Goal: Task Accomplishment & Management: Manage account settings

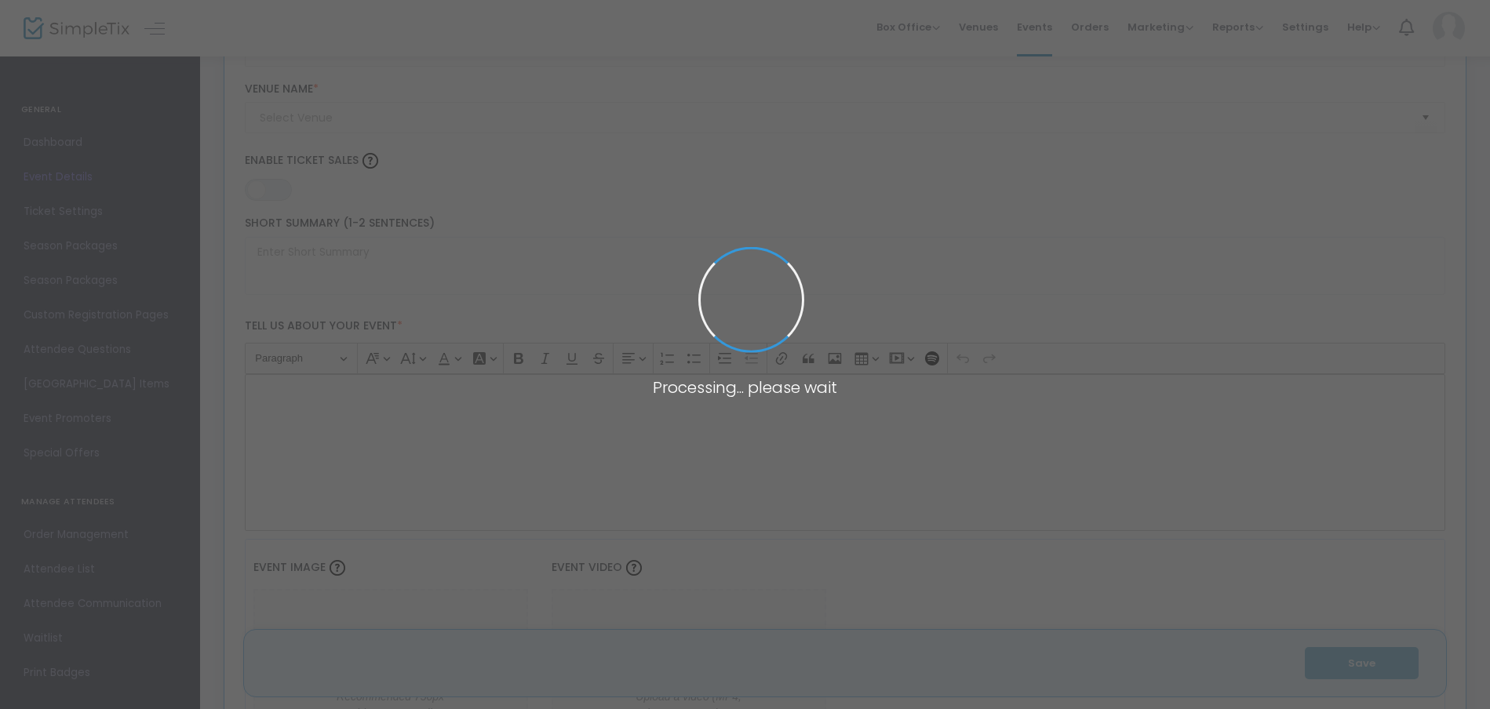
type input "Book Arts Guild Event: Fugu Fugu Press"
type textarea "We’re delighted to announce our inaugural BOOK ARTS GUILD event [DATE][DATE], f…"
type input "Register Now"
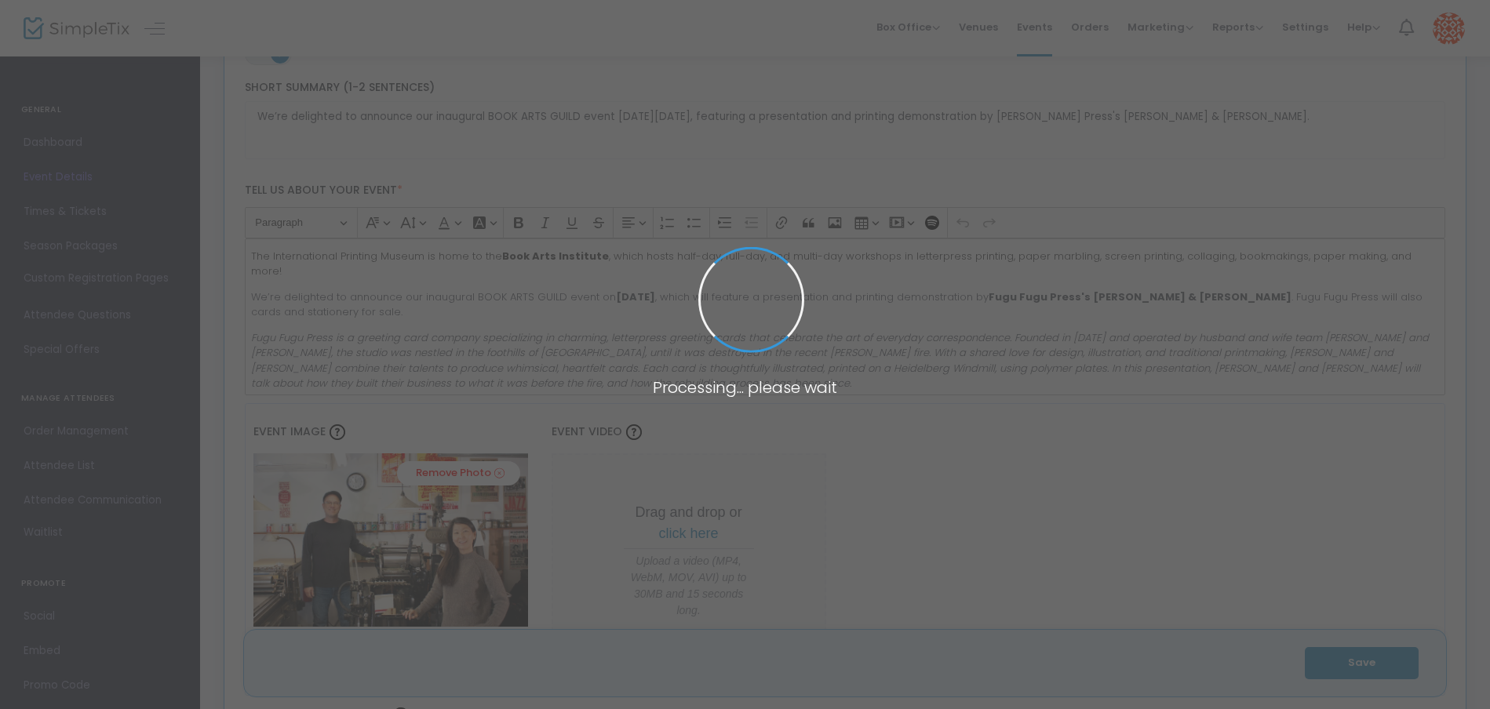
type input "International Printing Museum"
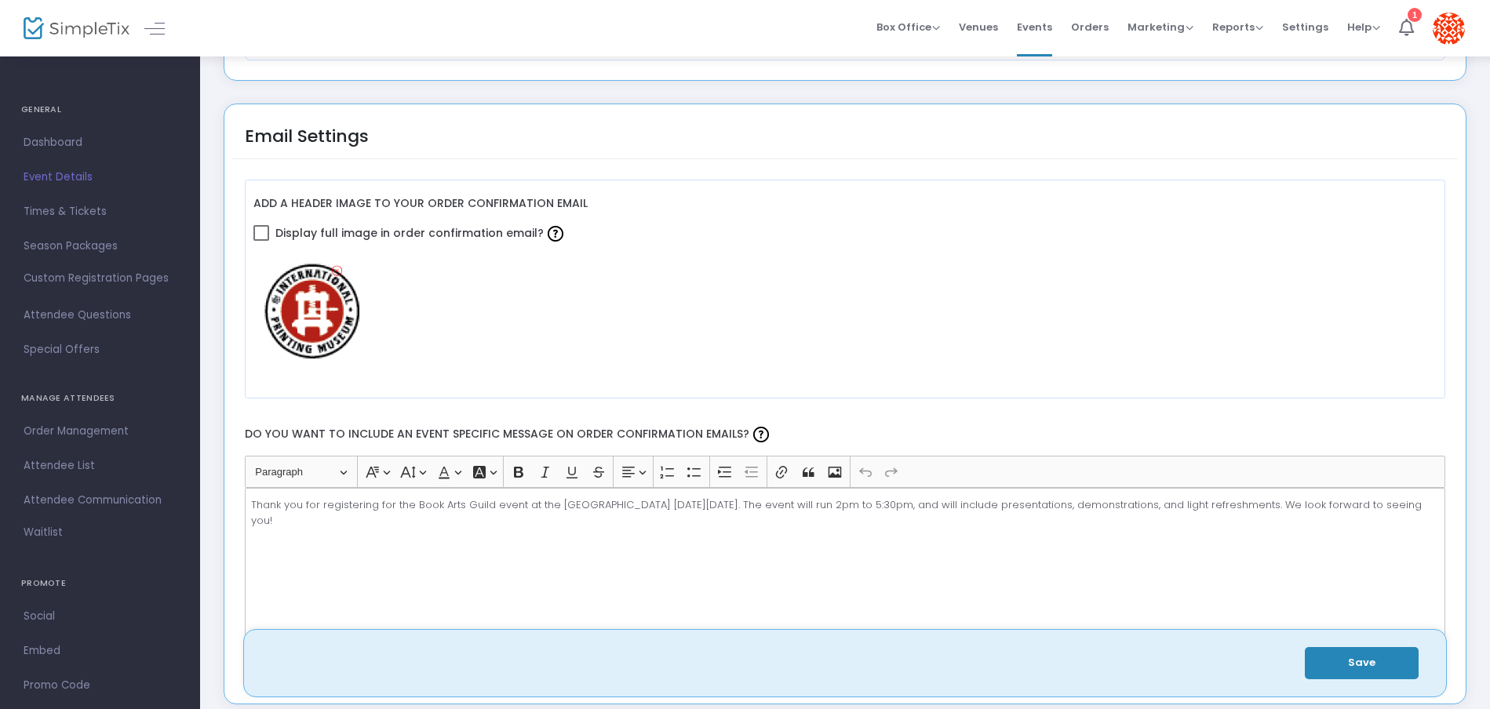
scroll to position [1729, 0]
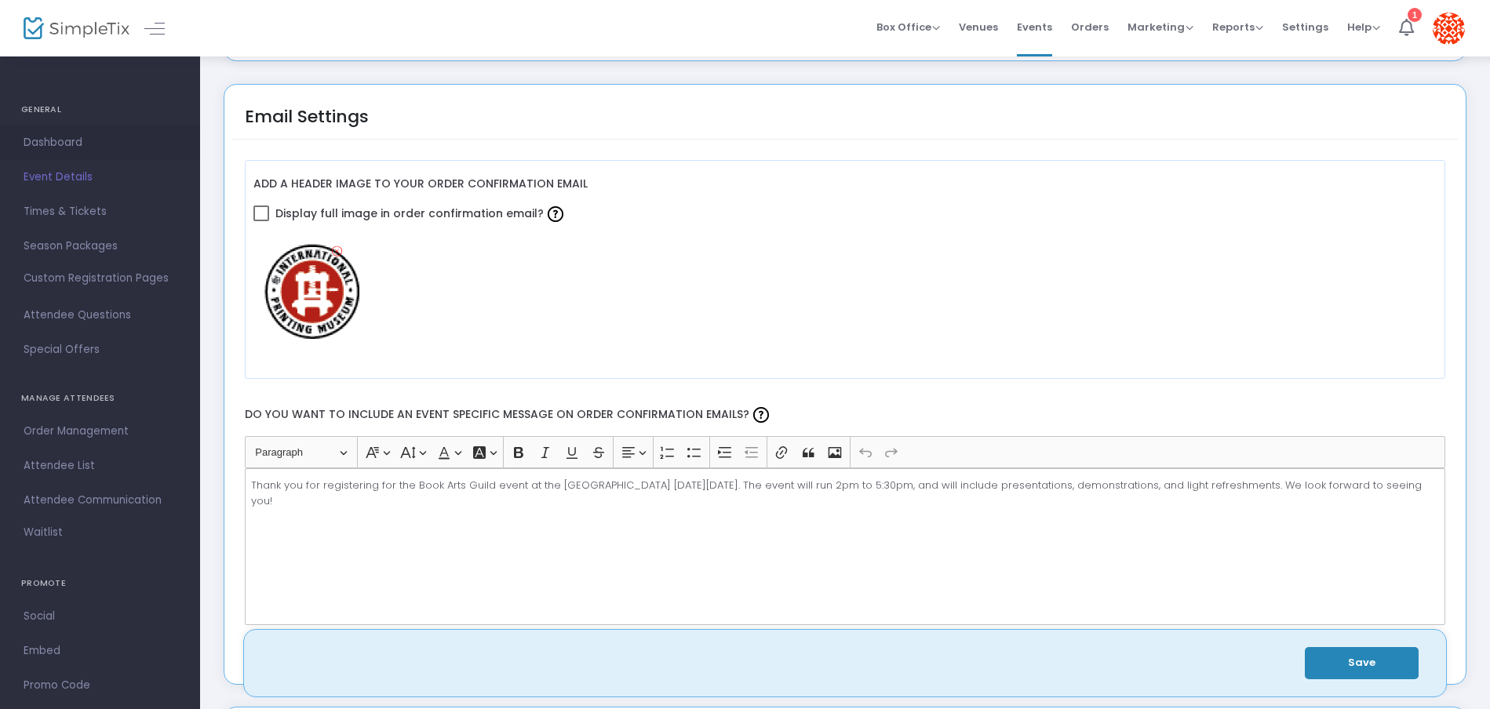
click at [60, 144] on span "Dashboard" at bounding box center [100, 143] width 153 height 20
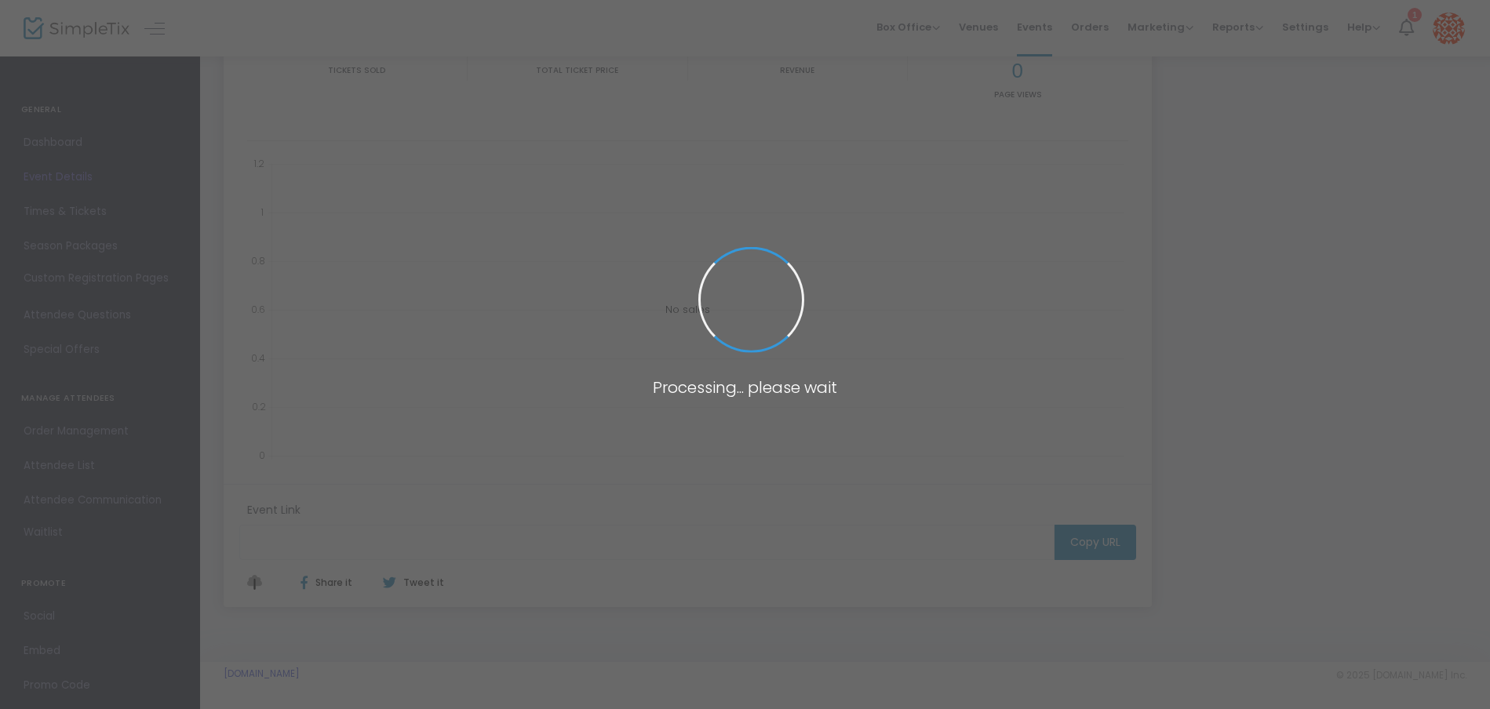
type input "[URL][DOMAIN_NAME]"
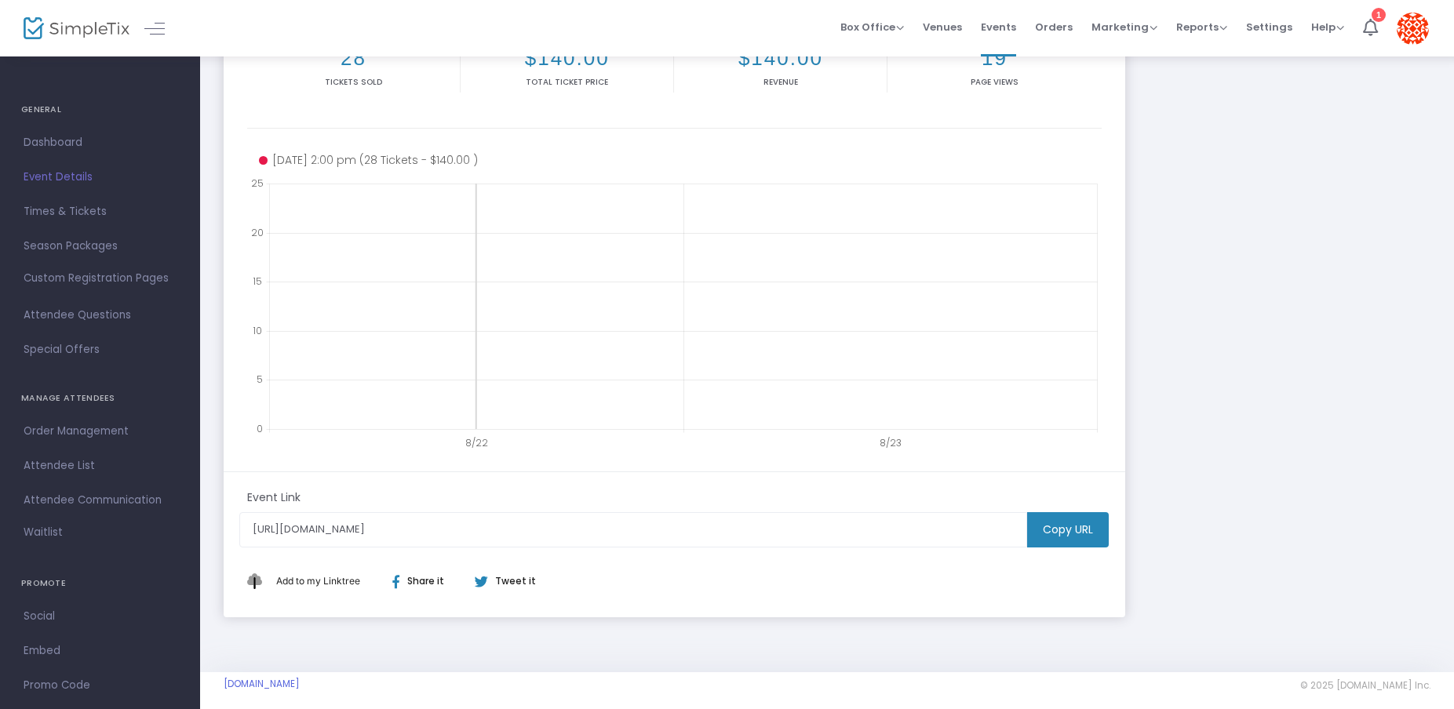
scroll to position [242, 0]
click at [1073, 366] on icon at bounding box center [683, 306] width 828 height 246
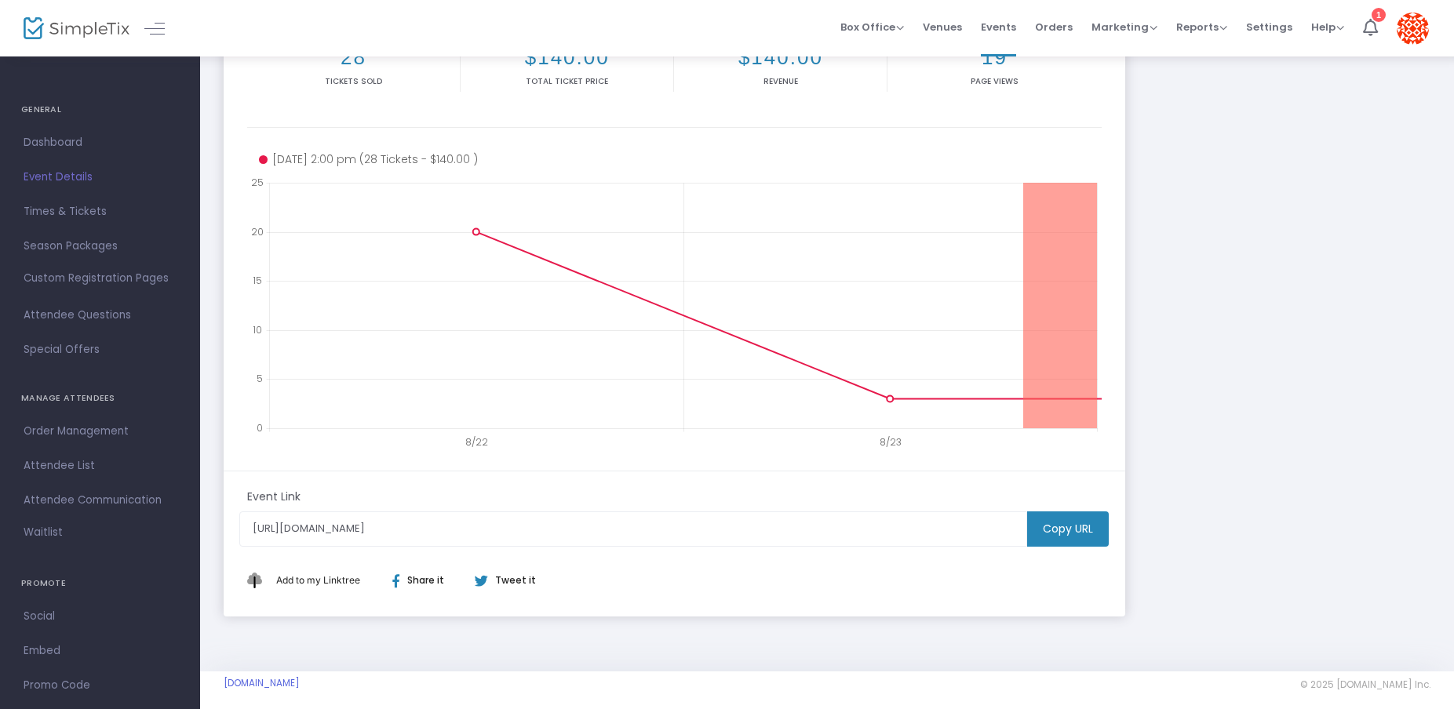
drag, startPoint x: 1023, startPoint y: 362, endPoint x: 1121, endPoint y: 347, distance: 99.2
click at [1123, 346] on m-panel-content "28 Tickets sold $140.00 Total Ticket Price $140.00 Revenue 19 Page Views 8/22 8…" at bounding box center [675, 243] width 902 height 455
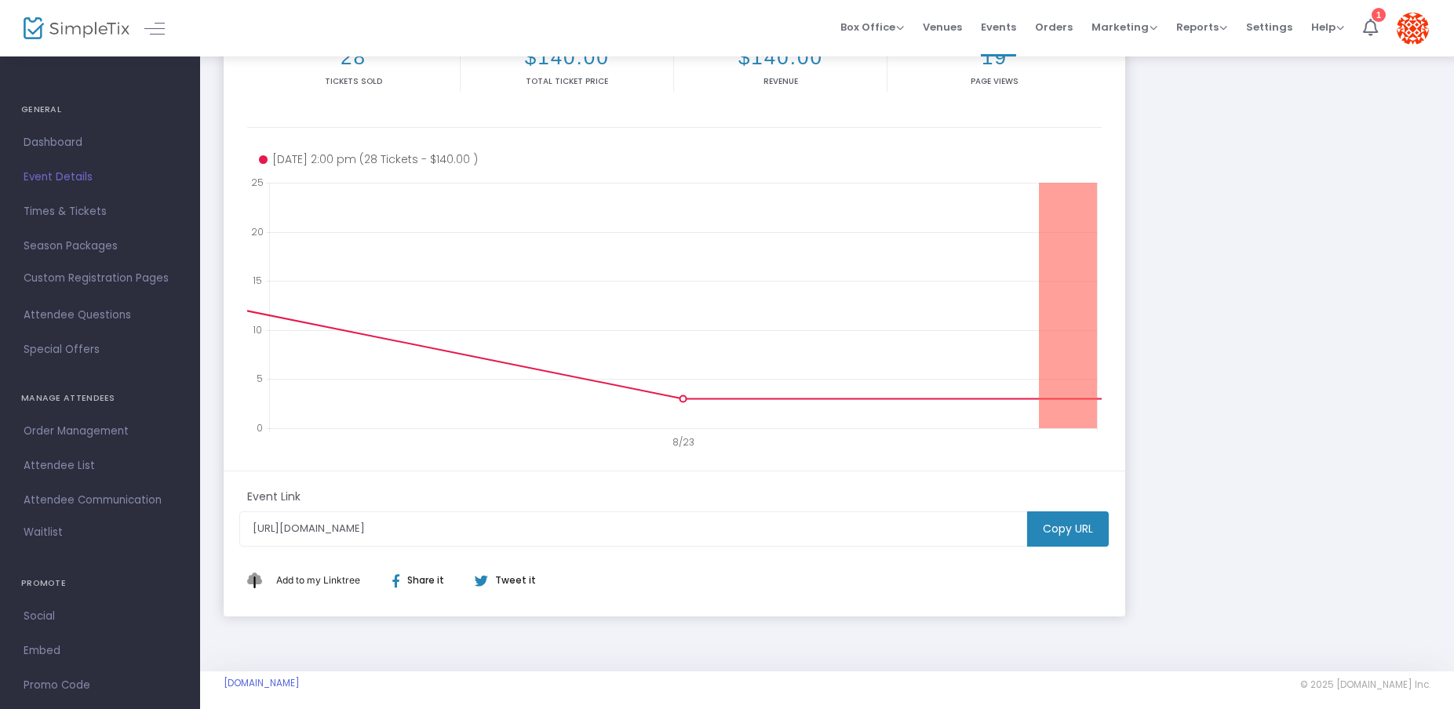
drag, startPoint x: 1039, startPoint y: 379, endPoint x: 1108, endPoint y: 375, distance: 69.2
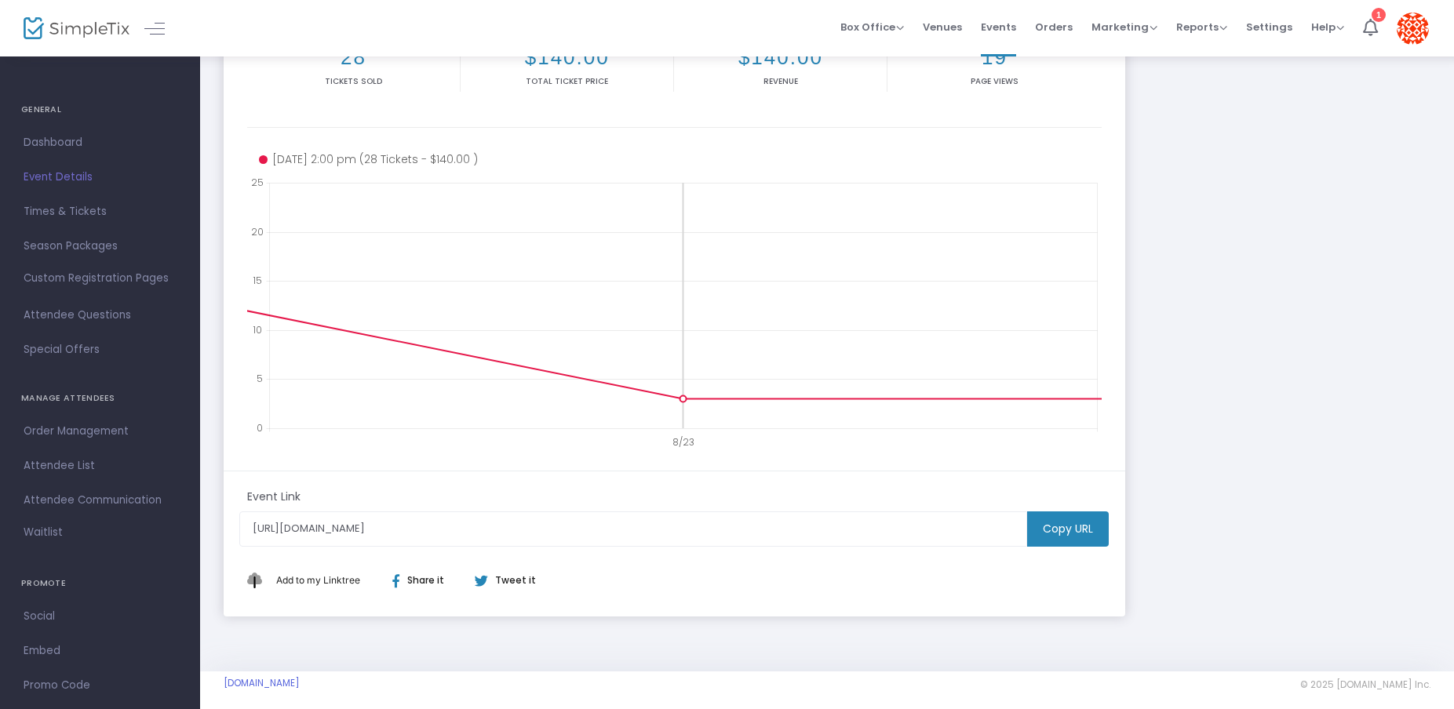
drag, startPoint x: 1084, startPoint y: 376, endPoint x: 822, endPoint y: 413, distance: 264.7
click at [424, 375] on m-panel-content "28 Tickets sold $140.00 Total Ticket Price $140.00 Revenue 19 Page Views 8/23 0…" at bounding box center [675, 243] width 902 height 455
